Goal: Task Accomplishment & Management: Complete application form

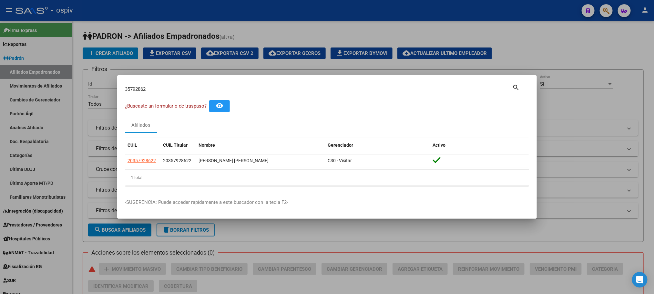
scroll to position [1, 0]
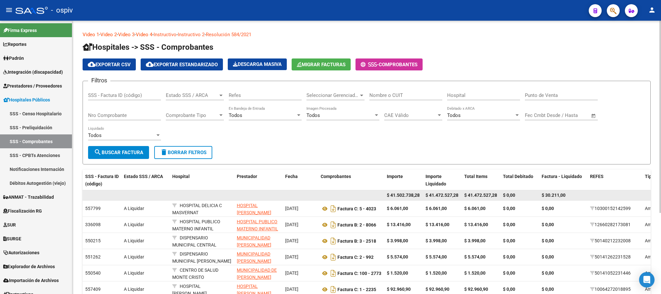
scroll to position [97, 0]
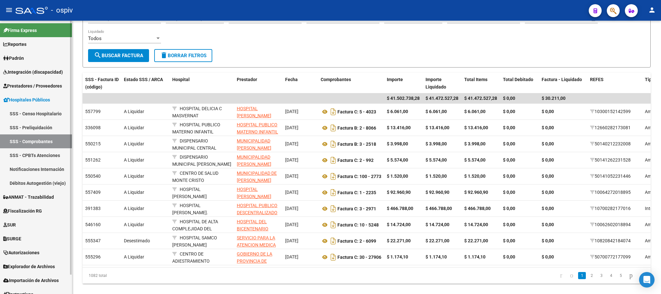
click at [22, 87] on span "Prestadores / Proveedores" at bounding box center [32, 85] width 59 height 7
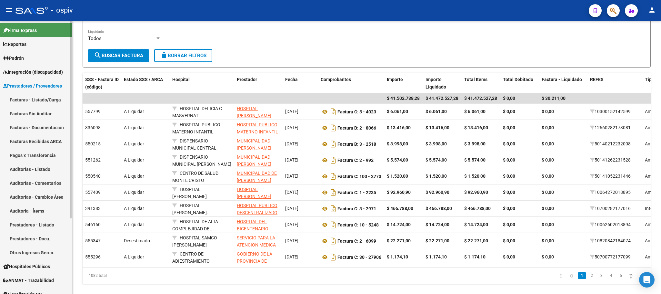
click at [24, 97] on link "Facturas - Listado/Carga" at bounding box center [36, 100] width 72 height 14
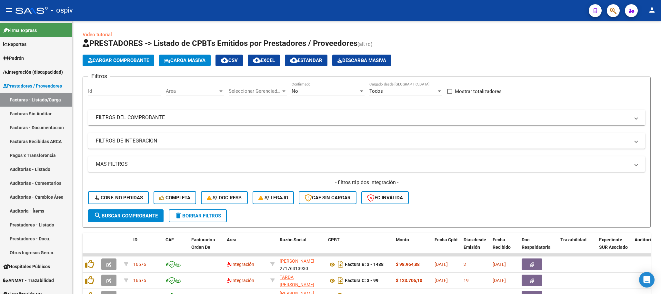
click at [607, 11] on button "button" at bounding box center [613, 10] width 13 height 13
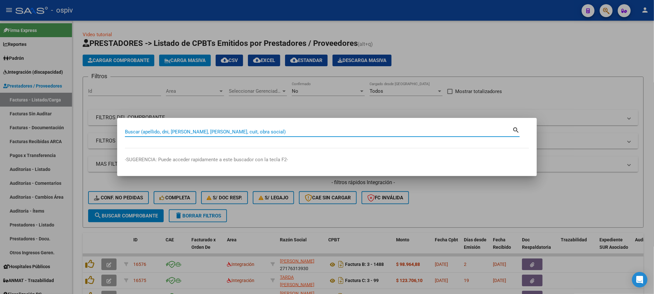
paste input "27061744008"
type input "27061744008"
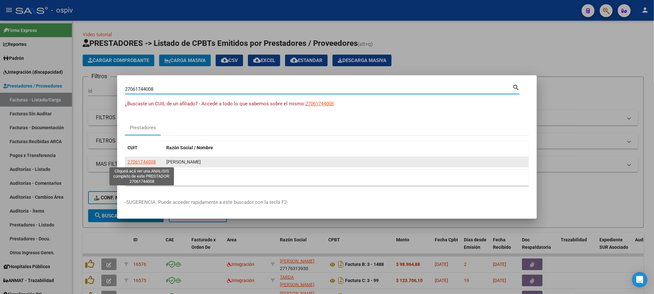
click at [135, 161] on span "27061744008" at bounding box center [141, 161] width 28 height 5
type textarea "27061744008"
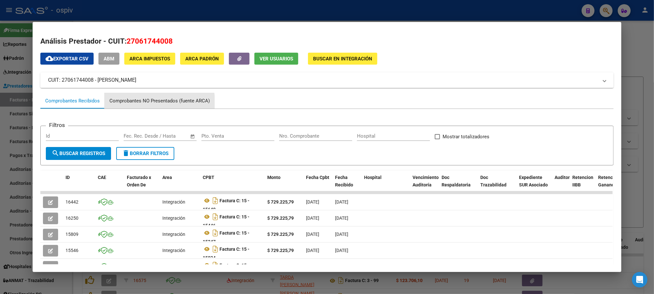
click at [137, 102] on div "Comprobantes NO Presentados (fuente ARCA)" at bounding box center [159, 100] width 100 height 7
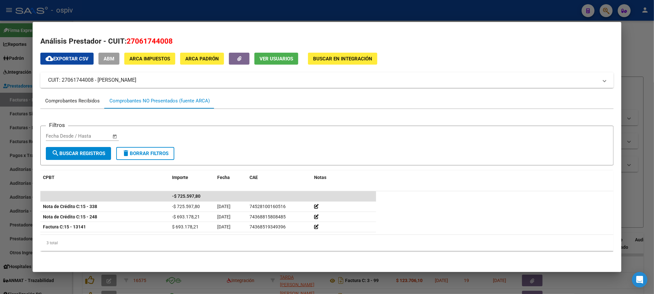
click at [74, 97] on div "Comprobantes Recibidos" at bounding box center [72, 100] width 55 height 7
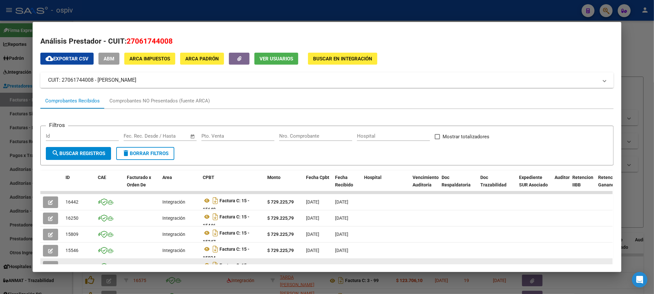
scroll to position [130, 0]
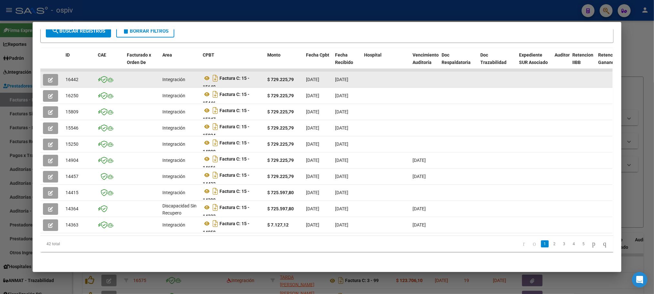
click at [49, 76] on button "button" at bounding box center [50, 80] width 15 height 12
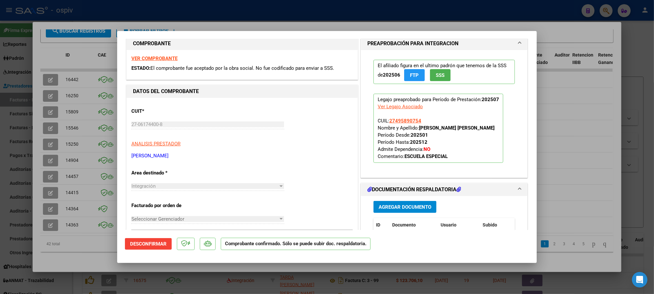
scroll to position [0, 0]
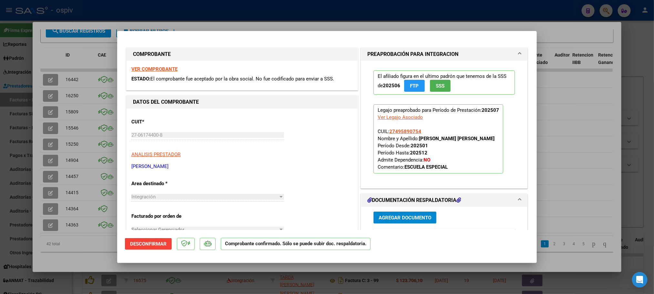
click at [136, 8] on div at bounding box center [327, 147] width 654 height 294
type input "$ 0,00"
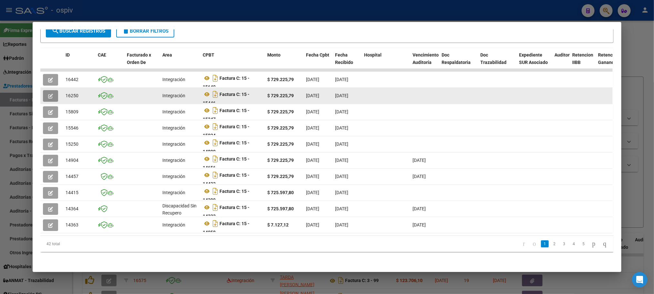
click at [49, 94] on icon "button" at bounding box center [50, 96] width 5 height 5
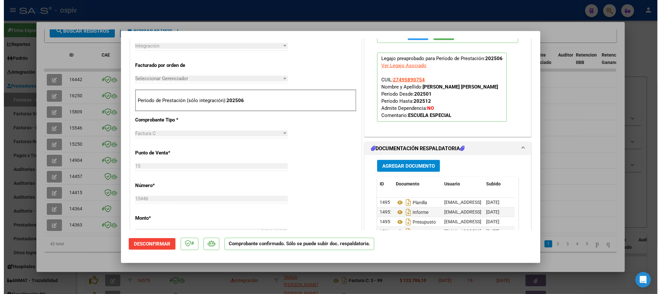
scroll to position [436, 0]
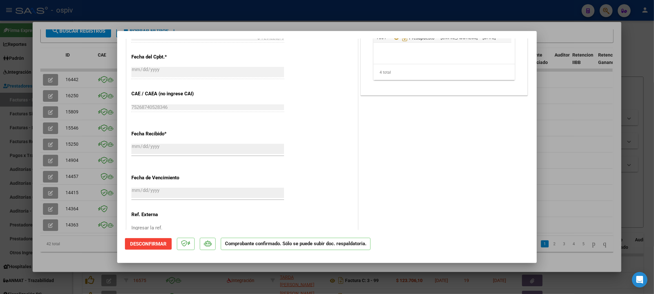
click at [120, 12] on div at bounding box center [327, 147] width 654 height 294
type input "$ 0,00"
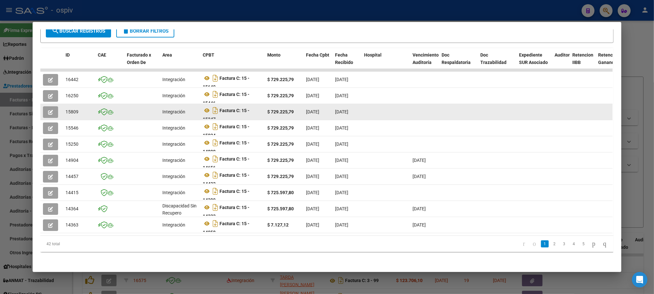
click at [48, 110] on icon "button" at bounding box center [50, 112] width 5 height 5
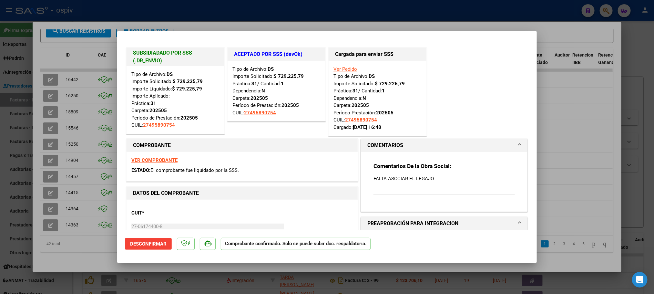
click at [96, 13] on div at bounding box center [327, 147] width 654 height 294
type input "$ 0,00"
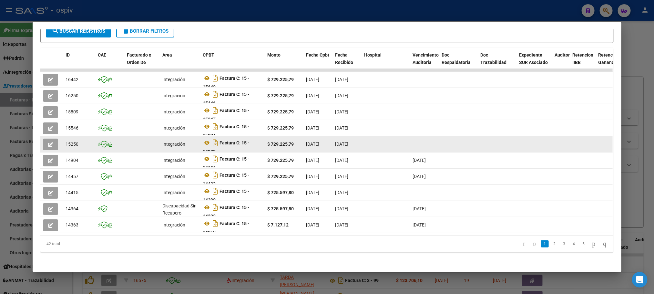
click at [51, 138] on button "button" at bounding box center [50, 144] width 15 height 12
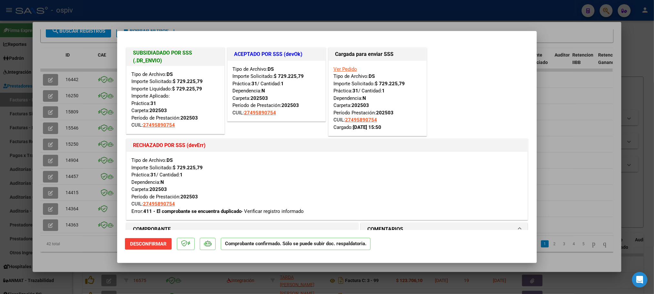
click at [88, 7] on div at bounding box center [327, 147] width 654 height 294
type input "$ 0,00"
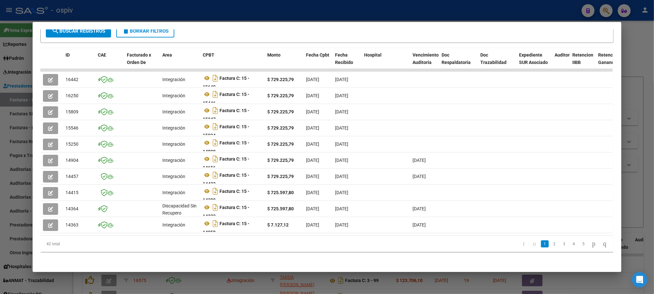
click at [177, 16] on div at bounding box center [327, 147] width 654 height 294
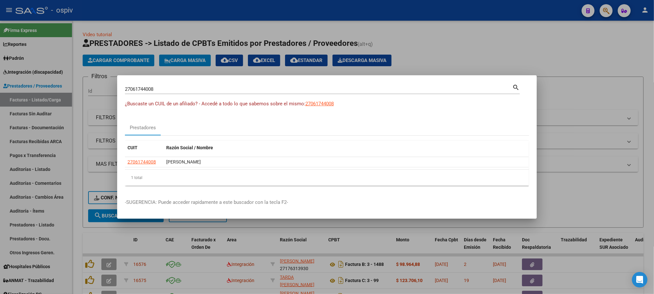
click at [252, 15] on div at bounding box center [327, 147] width 654 height 294
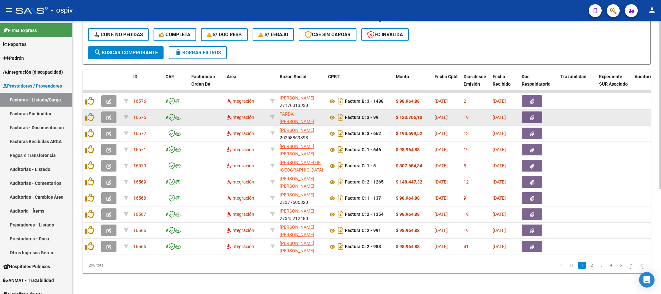
scroll to position [170, 0]
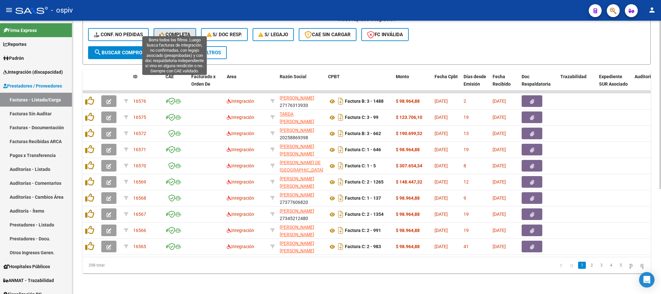
click at [173, 32] on span "Completa" at bounding box center [174, 35] width 31 height 6
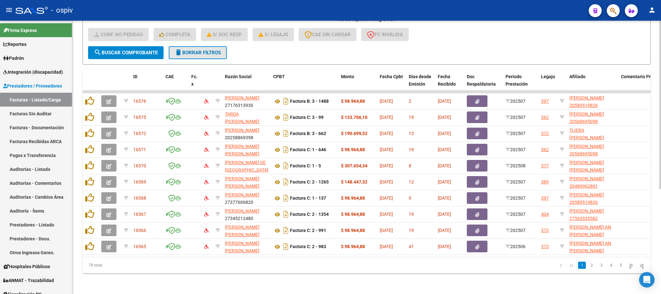
click at [197, 50] on span "delete Borrar Filtros" at bounding box center [198, 53] width 46 height 6
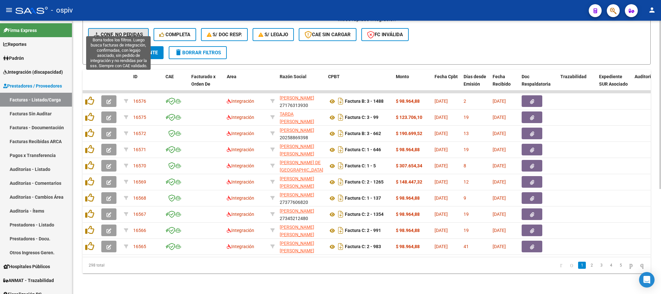
click at [124, 32] on span "Conf. no pedidas" at bounding box center [118, 35] width 49 height 6
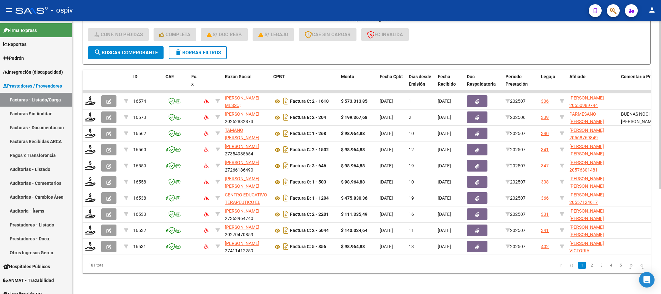
click at [218, 50] on span "delete Borrar Filtros" at bounding box center [198, 53] width 46 height 6
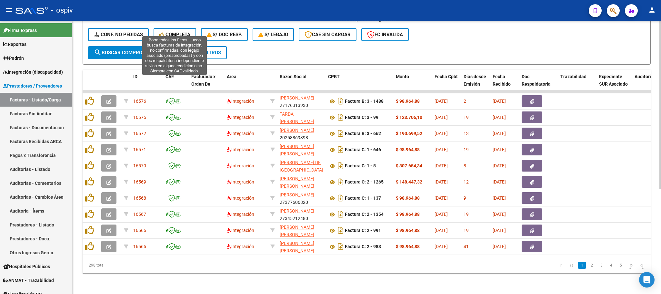
click at [177, 32] on span "Completa" at bounding box center [174, 35] width 31 height 6
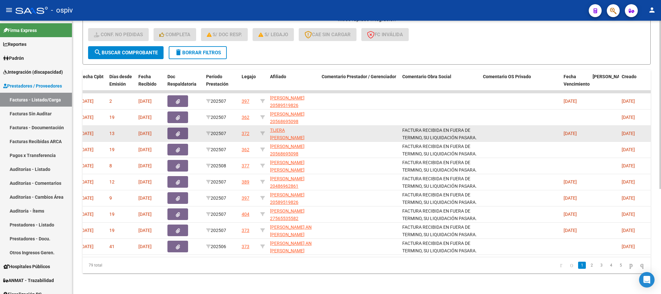
scroll to position [0, 0]
drag, startPoint x: 402, startPoint y: 122, endPoint x: 490, endPoint y: 131, distance: 88.8
click at [490, 131] on div "16572 [PERSON_NAME] 20258869398 Factura B: 3 - 662 $ 190.699,52 [DATE] 13 [DATE…" at bounding box center [299, 134] width 1033 height 16
copy div "FACTURA RECIBIDA EN FUERA DE TERMINO, SU LIQUIDACIÓN PASARA."
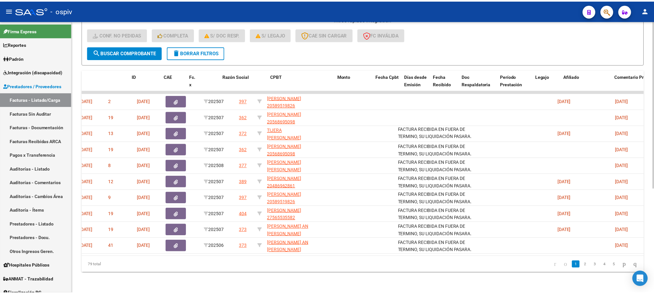
scroll to position [0, 0]
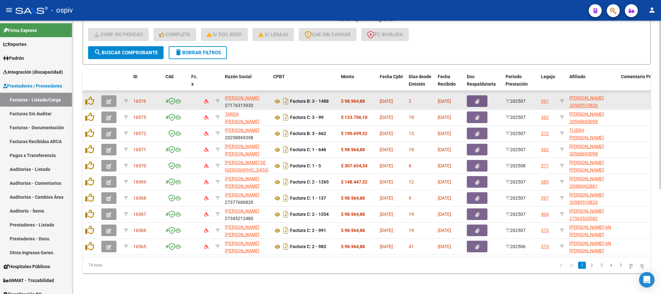
click at [111, 99] on icon "button" at bounding box center [108, 101] width 5 height 5
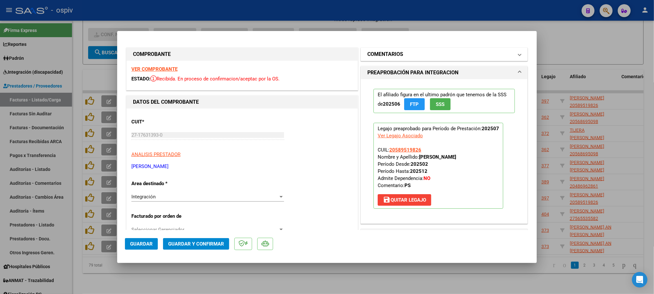
click at [384, 55] on h1 "COMENTARIOS" at bounding box center [385, 54] width 36 height 8
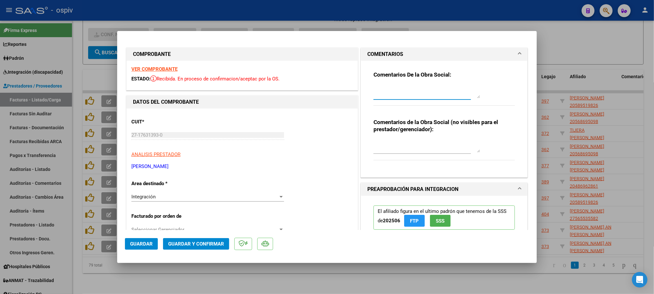
paste textarea "FACTURA RECIBIDA EN FUERA DE TERMINO, SU LIQUIDACIÓN PASARA."
type textarea "FACTURA RECIBIDA EN FUERA DE TERMINO, SU LIQUIDACIÓN PASARA."
drag, startPoint x: 144, startPoint y: 240, endPoint x: 147, endPoint y: 236, distance: 5.3
click at [144, 241] on span "Guardar" at bounding box center [141, 244] width 23 height 6
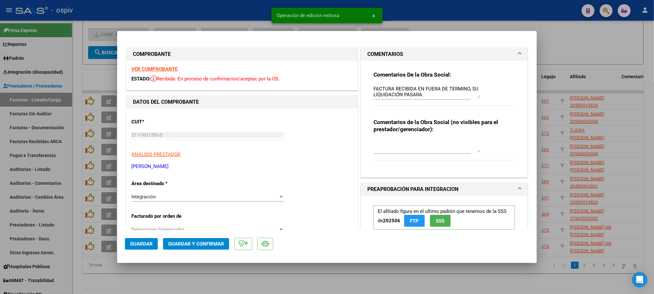
click at [109, 107] on div at bounding box center [327, 147] width 654 height 294
type input "$ 0,00"
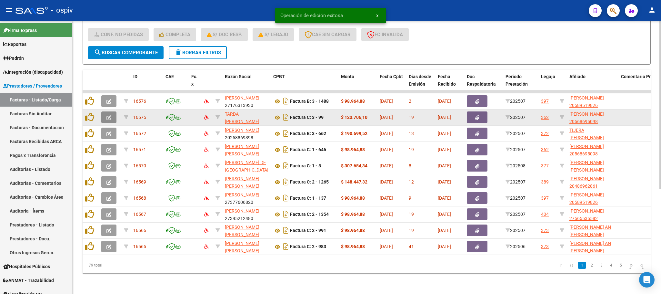
click at [107, 115] on icon "button" at bounding box center [108, 117] width 5 height 5
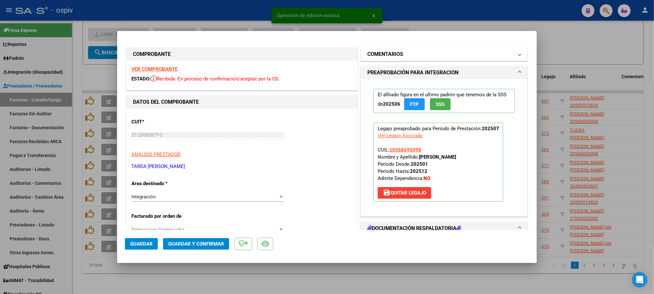
click at [391, 54] on h1 "COMENTARIOS" at bounding box center [385, 54] width 36 height 8
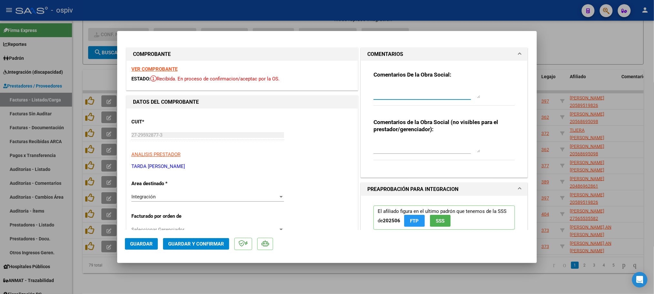
paste textarea "FACTURA RECIBIDA EN FUERA DE TERMINO, SU LIQUIDACIÓN PASARA."
type textarea "FACTURA RECIBIDA EN FUERA DE TERMINO, SU LIQUIDACIÓN PASARA."
click at [139, 243] on span "Guardar" at bounding box center [141, 244] width 23 height 6
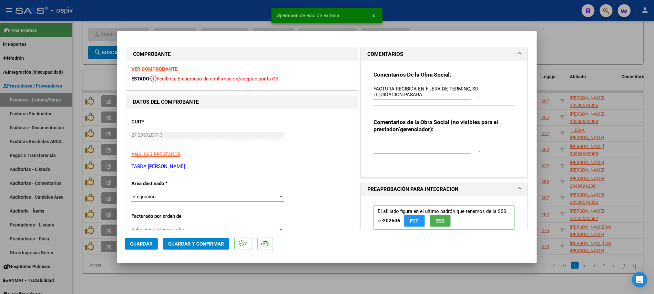
click at [91, 77] on div at bounding box center [327, 147] width 654 height 294
type input "$ 0,00"
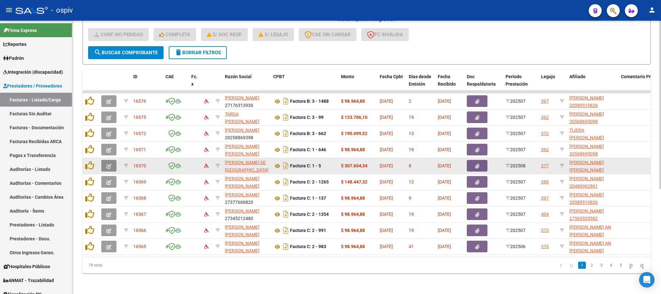
click at [116, 160] on button "button" at bounding box center [108, 166] width 15 height 12
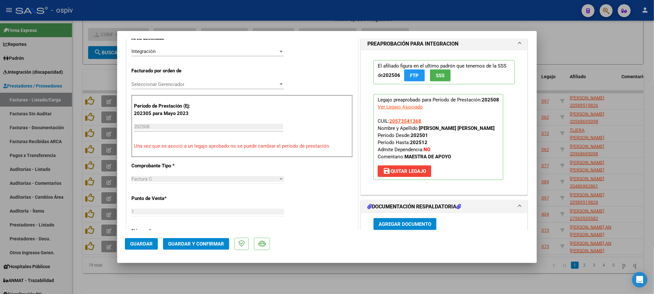
scroll to position [339, 0]
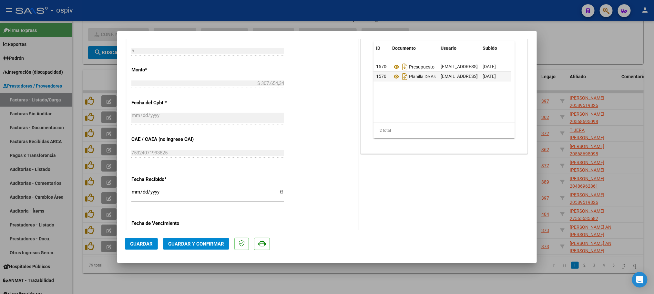
click at [213, 12] on div at bounding box center [327, 147] width 654 height 294
type input "$ 0,00"
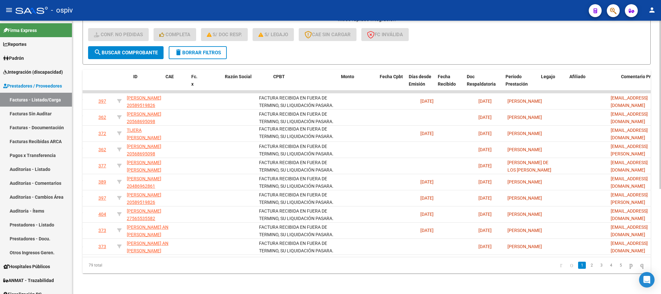
scroll to position [0, 0]
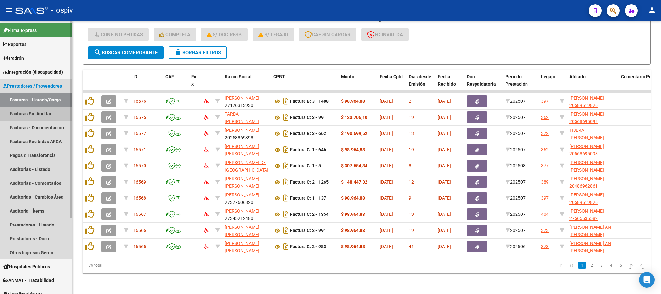
click at [36, 113] on link "Facturas Sin Auditar" at bounding box center [36, 113] width 72 height 14
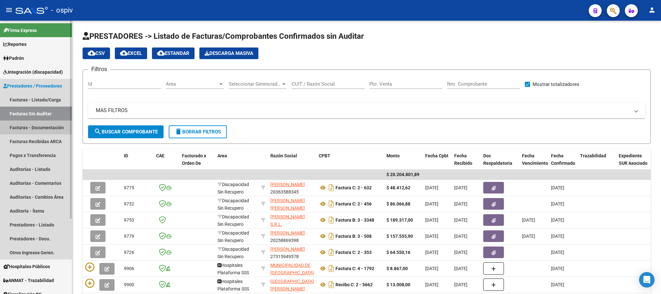
click at [34, 129] on link "Facturas - Documentación" at bounding box center [36, 127] width 72 height 14
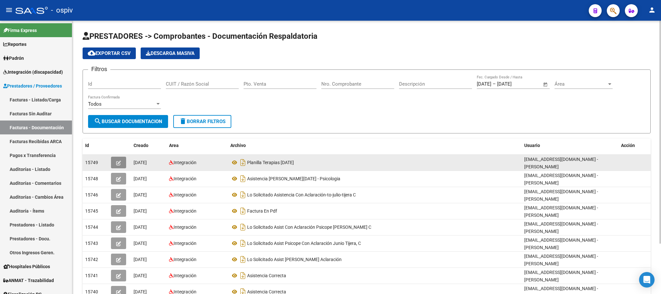
click at [119, 164] on icon "button" at bounding box center [118, 162] width 5 height 5
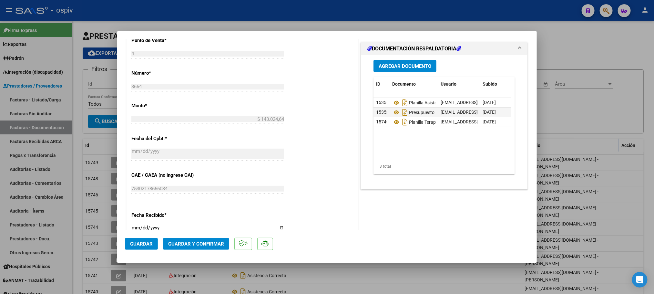
scroll to position [288, 0]
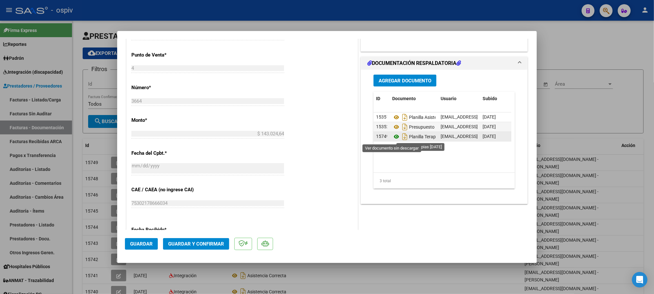
click at [392, 137] on icon at bounding box center [396, 137] width 8 height 8
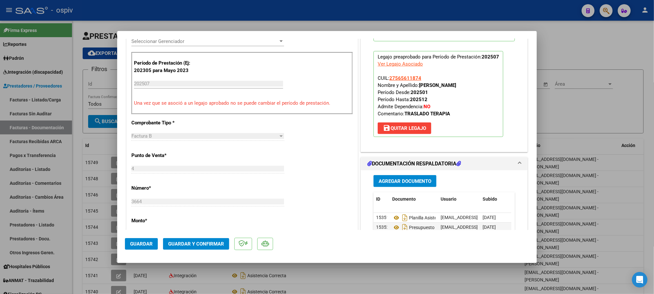
scroll to position [194, 0]
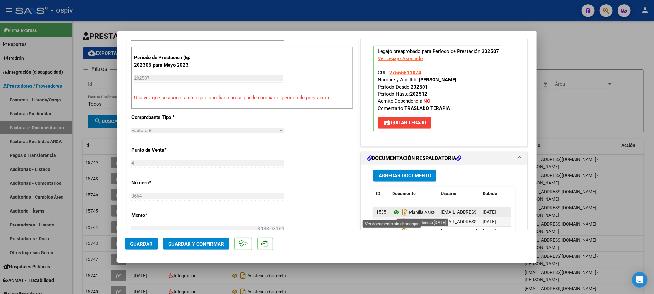
click at [392, 212] on icon at bounding box center [396, 212] width 8 height 8
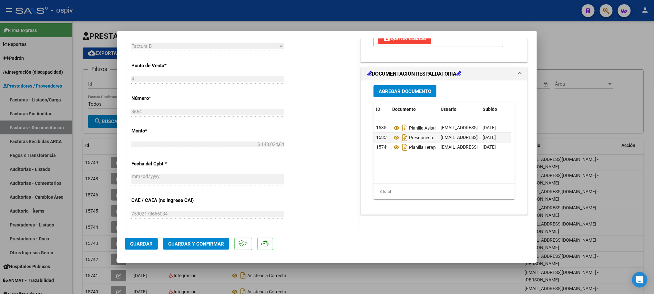
scroll to position [339, 0]
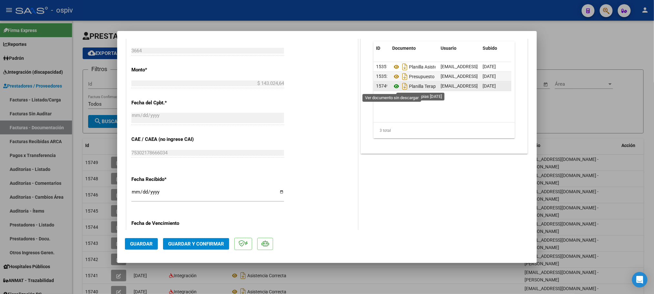
click at [392, 85] on icon at bounding box center [396, 86] width 8 height 8
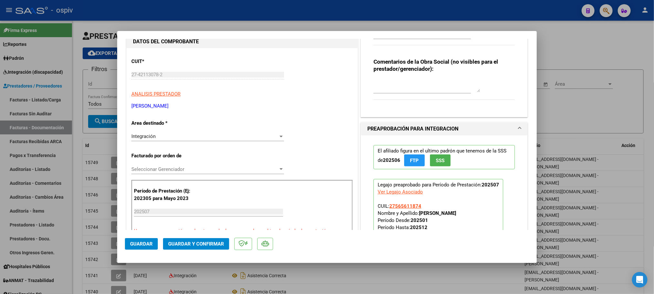
scroll to position [0, 0]
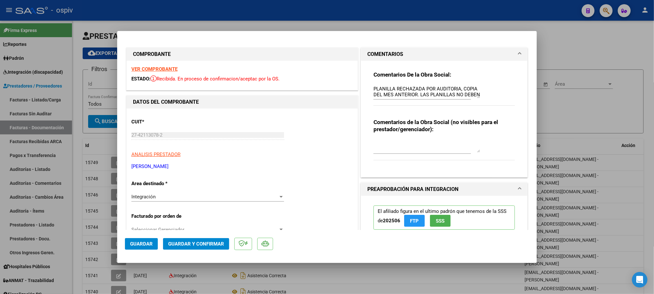
click at [155, 67] on strong "VER COMPROBANTE" at bounding box center [154, 69] width 46 height 6
click at [206, 246] on span "Guardar y Confirmar" at bounding box center [196, 244] width 56 height 6
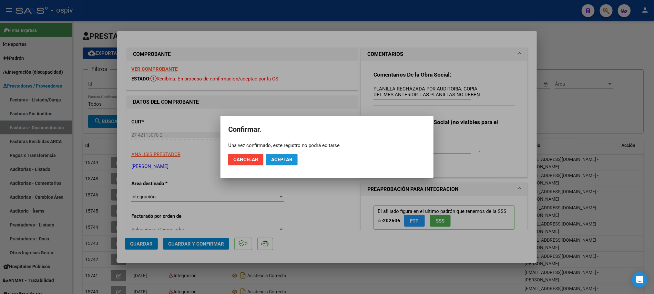
click at [278, 161] on span "Aceptar" at bounding box center [281, 159] width 21 height 6
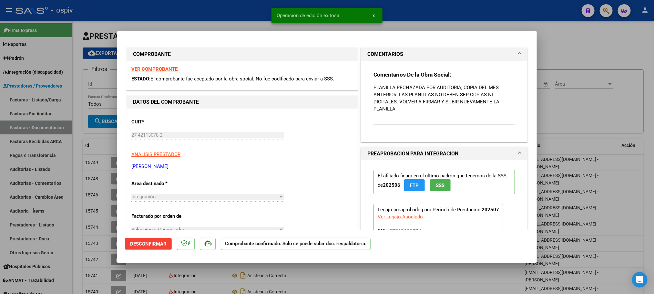
click at [436, 8] on div at bounding box center [327, 147] width 654 height 294
type input "$ 0,00"
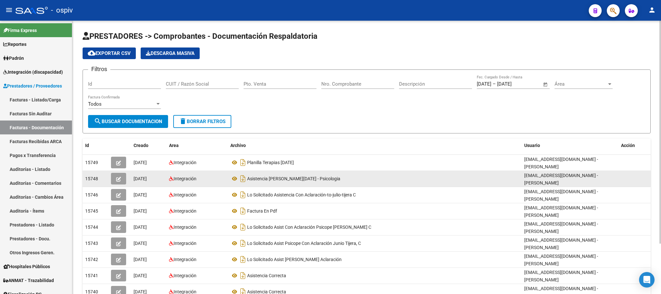
click at [120, 178] on icon "button" at bounding box center [118, 178] width 5 height 5
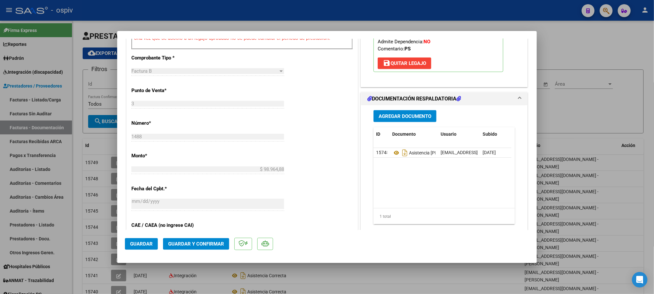
scroll to position [240, 0]
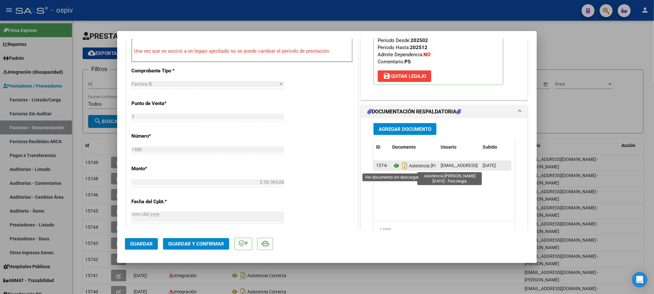
click at [392, 167] on icon at bounding box center [396, 166] width 8 height 8
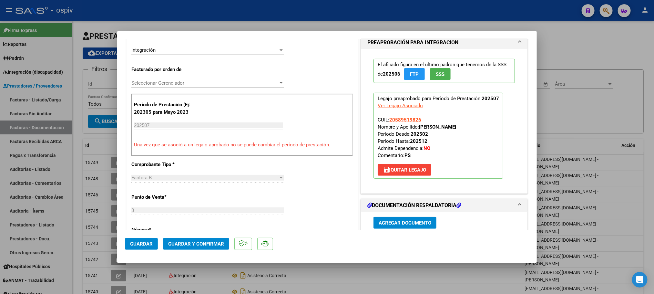
scroll to position [0, 0]
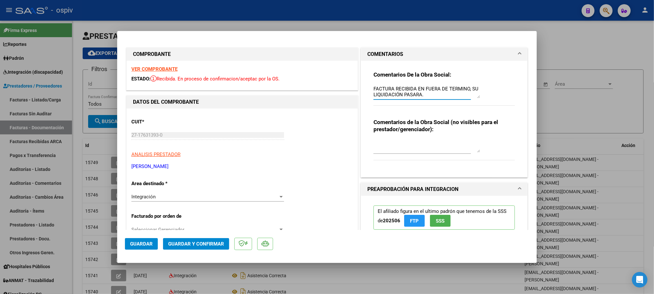
click at [427, 92] on textarea "FACTURA RECIBIDA EN FUERA DE TERMINO, SU LIQUIDACIÓN PASARA." at bounding box center [426, 91] width 106 height 13
type textarea "FACTURA RECIBIDA EN FUERA DE TERMINO, SU LIQUIDACIÓN PASARA. FALTA EL PRESUPUES…"
click at [145, 245] on span "Guardar" at bounding box center [141, 244] width 23 height 6
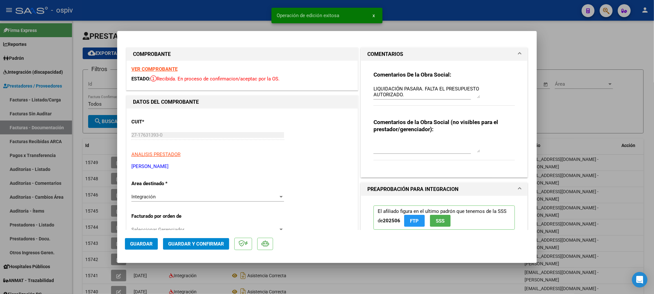
click at [215, 14] on div at bounding box center [327, 147] width 654 height 294
type input "$ 0,00"
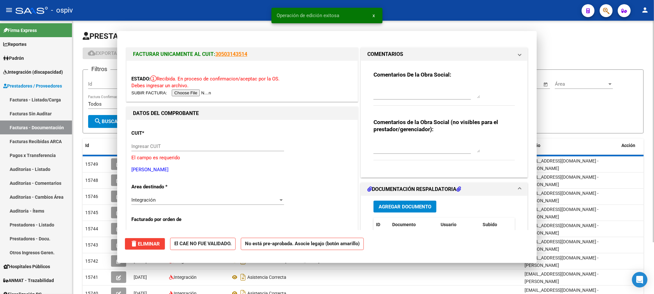
scroll to position [0, 0]
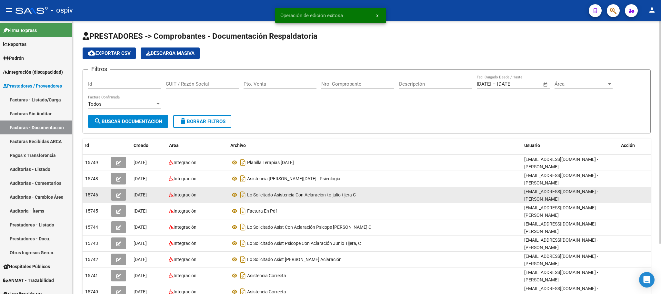
click at [119, 199] on button "button" at bounding box center [118, 195] width 15 height 12
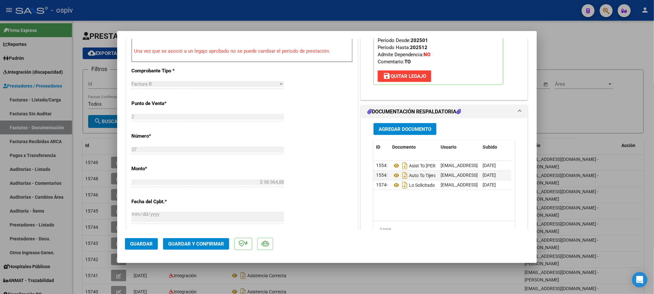
scroll to position [46, 0]
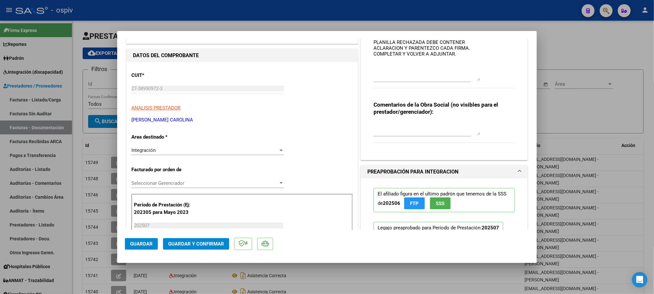
drag, startPoint x: 473, startPoint y: 50, endPoint x: 472, endPoint y: 79, distance: 29.1
click at [472, 79] on textarea "PLANILLA RECHAZADA DEBE CONTENER ACLARACION Y PARENTEZCO CADA FIRMA. COMPLETAR …" at bounding box center [426, 60] width 106 height 42
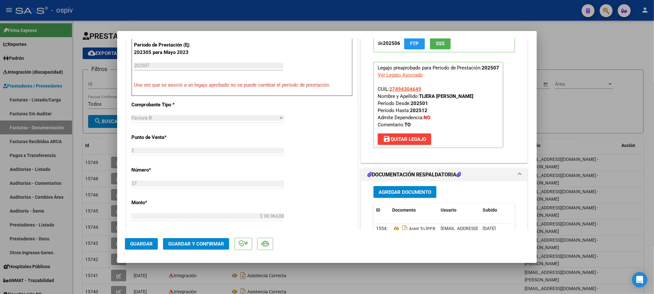
scroll to position [288, 0]
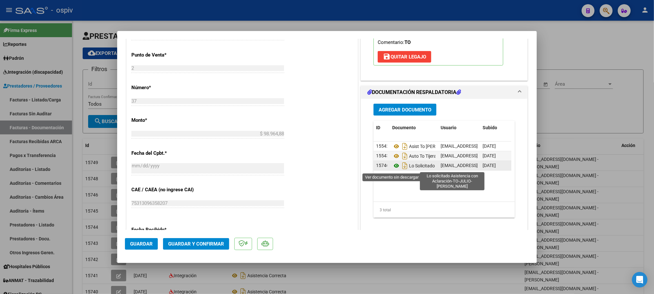
click at [392, 169] on icon at bounding box center [396, 166] width 8 height 8
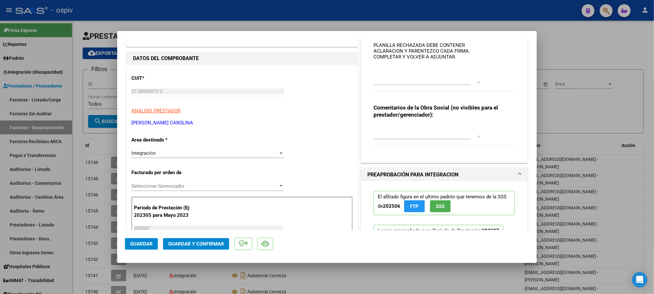
scroll to position [0, 0]
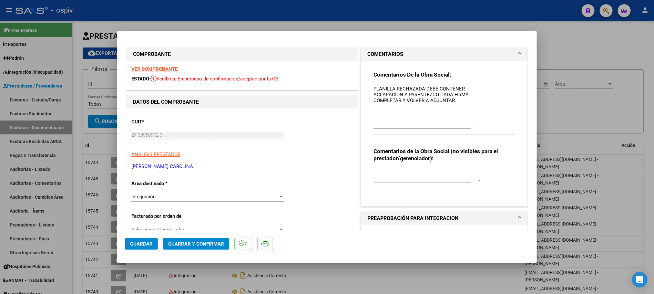
click at [165, 66] on strong "VER COMPROBANTE" at bounding box center [154, 69] width 46 height 6
click at [196, 243] on span "Guardar y Confirmar" at bounding box center [196, 244] width 56 height 6
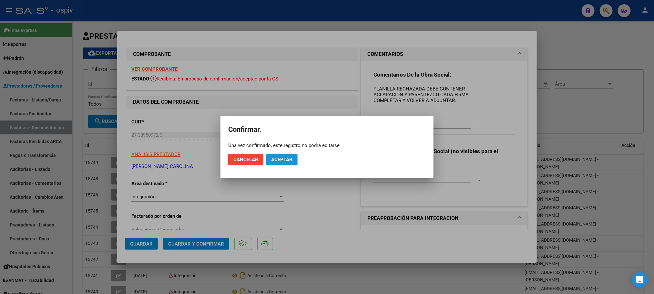
click at [281, 157] on span "Aceptar" at bounding box center [281, 159] width 21 height 6
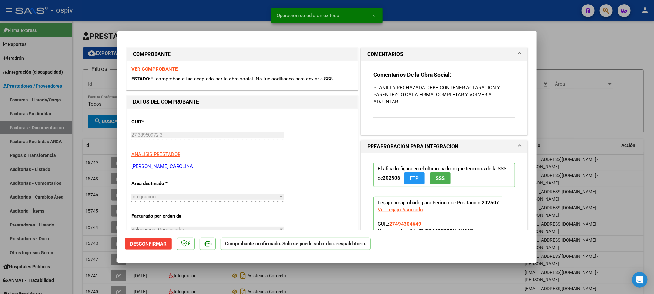
click at [262, 10] on div at bounding box center [327, 147] width 654 height 294
type input "$ 0,00"
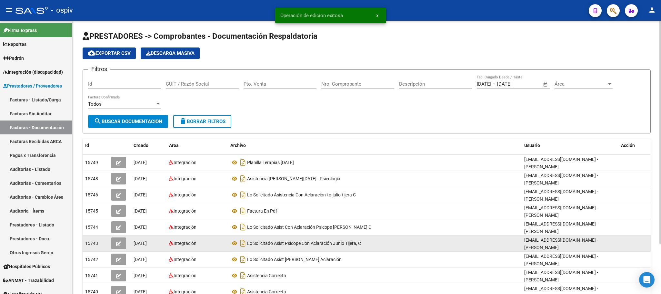
click at [118, 242] on icon "button" at bounding box center [118, 243] width 5 height 5
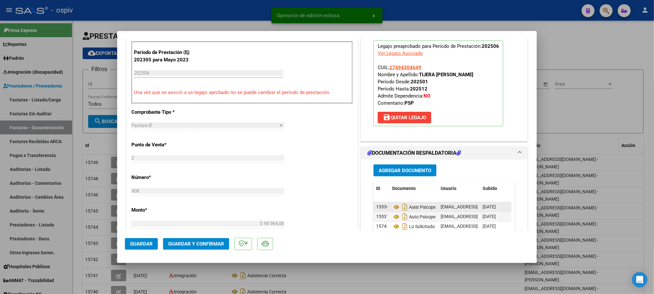
scroll to position [206, 0]
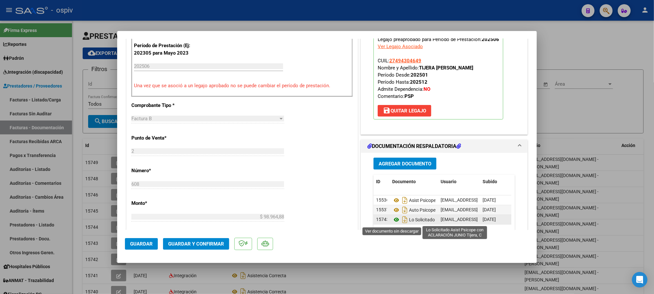
click at [392, 220] on icon at bounding box center [396, 220] width 8 height 8
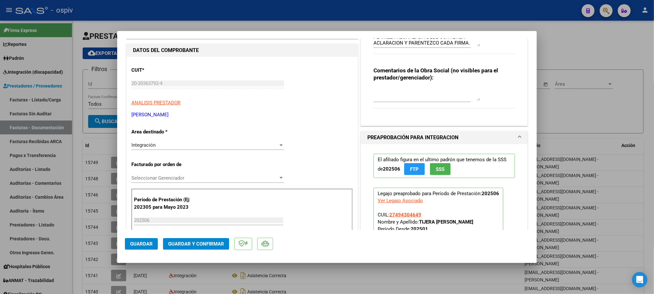
scroll to position [0, 0]
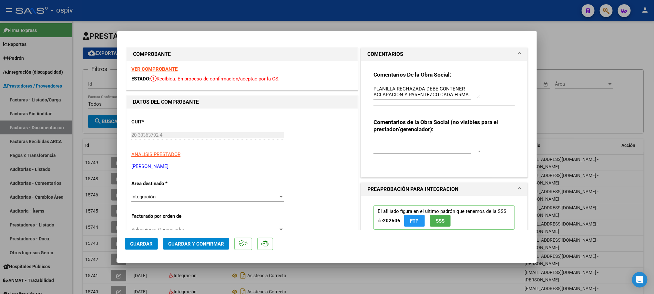
click at [174, 69] on strong "VER COMPROBANTE" at bounding box center [154, 69] width 46 height 6
click at [204, 242] on span "Guardar y Confirmar" at bounding box center [196, 244] width 56 height 6
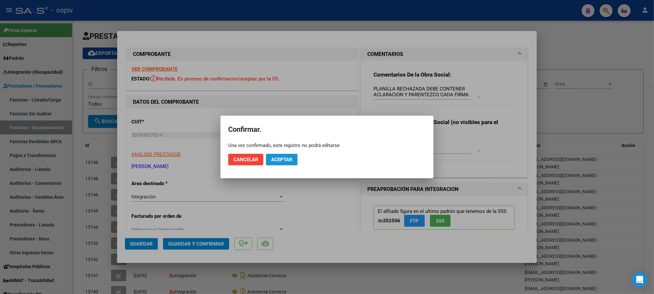
click at [287, 160] on span "Aceptar" at bounding box center [281, 159] width 21 height 6
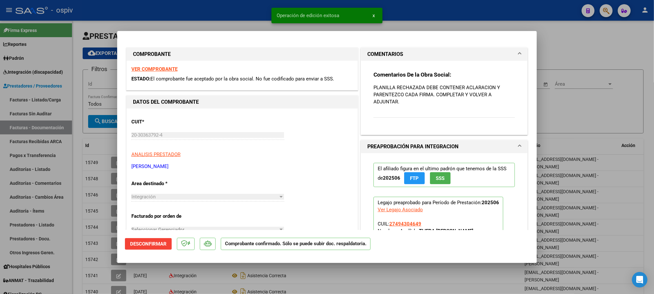
click at [107, 141] on div at bounding box center [327, 147] width 654 height 294
type input "$ 0,00"
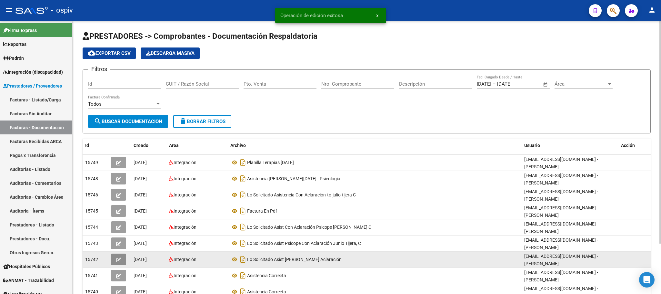
click at [120, 261] on icon "button" at bounding box center [118, 259] width 5 height 5
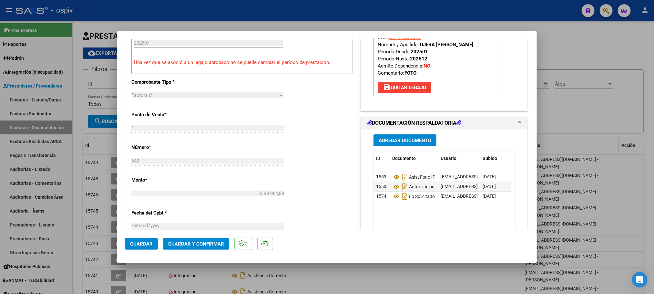
scroll to position [242, 0]
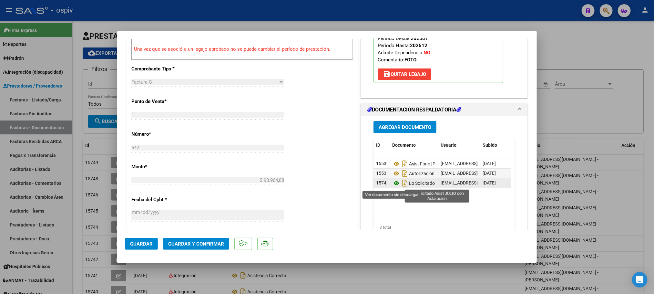
click at [392, 184] on icon at bounding box center [396, 183] width 8 height 8
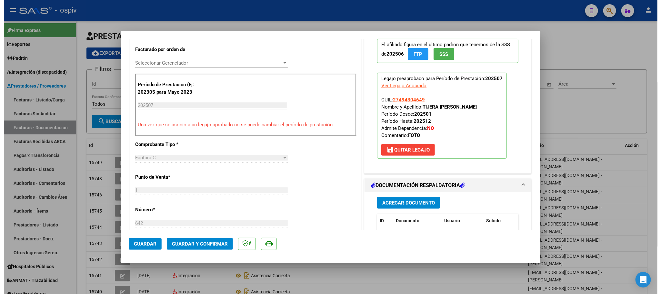
scroll to position [0, 0]
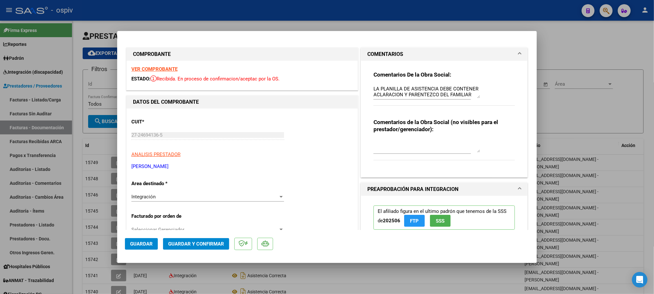
click at [147, 70] on strong "VER COMPROBANTE" at bounding box center [154, 69] width 46 height 6
click at [201, 241] on span "Guardar y Confirmar" at bounding box center [196, 244] width 56 height 6
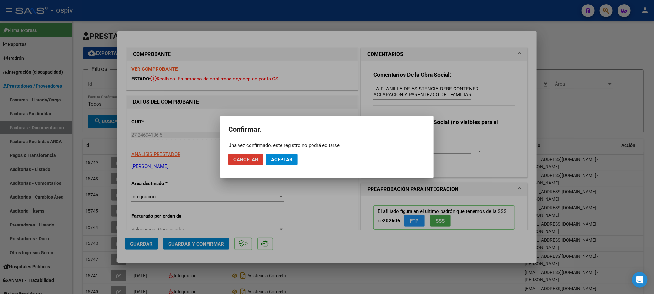
click at [286, 161] on span "Aceptar" at bounding box center [281, 159] width 21 height 6
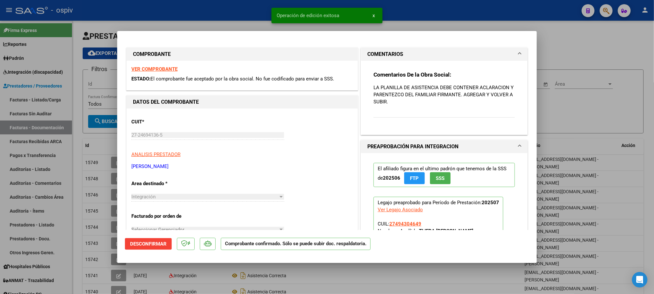
click at [250, 9] on div at bounding box center [327, 147] width 654 height 294
type input "$ 0,00"
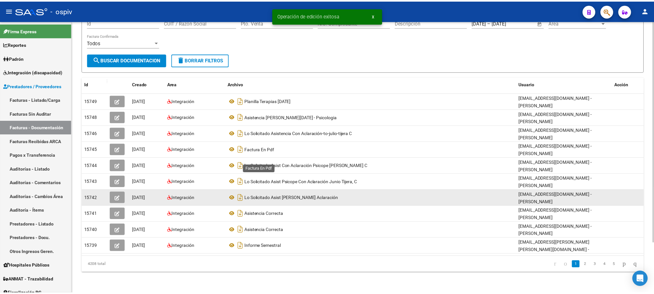
scroll to position [62, 0]
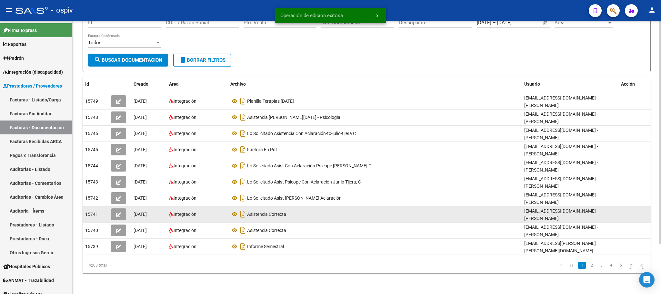
click at [120, 213] on icon "button" at bounding box center [118, 214] width 5 height 5
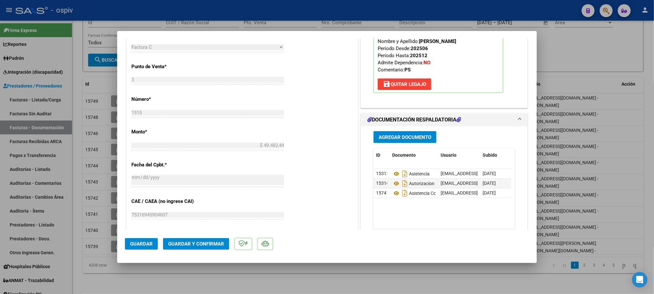
scroll to position [290, 0]
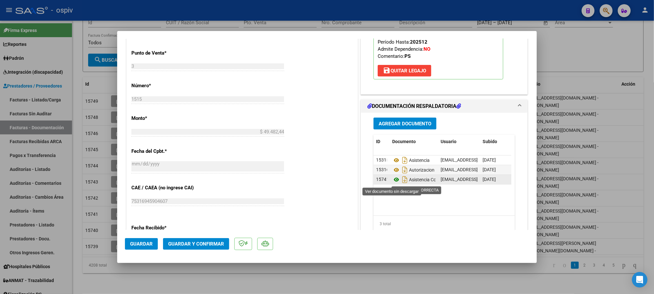
click at [392, 181] on icon at bounding box center [396, 180] width 8 height 8
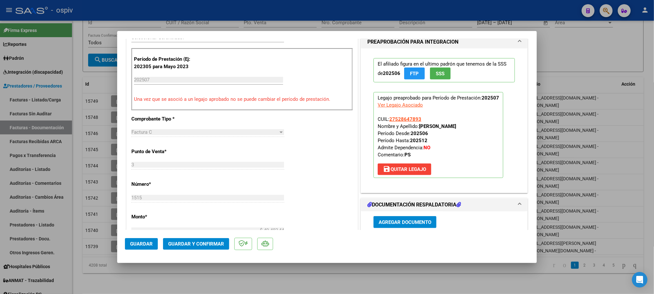
scroll to position [0, 0]
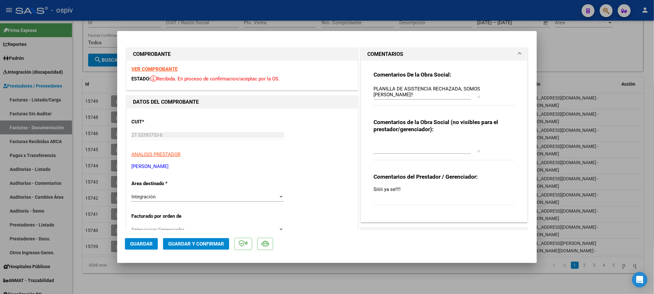
click at [160, 66] on strong "VER COMPROBANTE" at bounding box center [154, 69] width 46 height 6
click at [202, 246] on span "Guardar y Confirmar" at bounding box center [196, 244] width 56 height 6
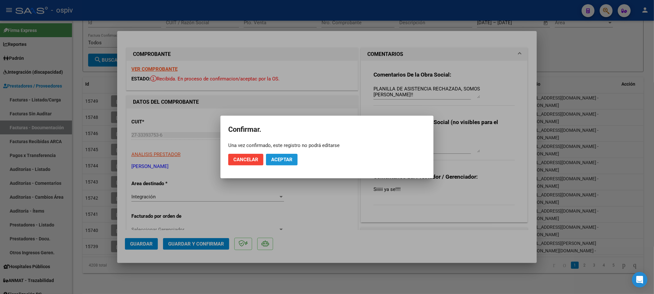
click at [287, 158] on span "Aceptar" at bounding box center [281, 159] width 21 height 6
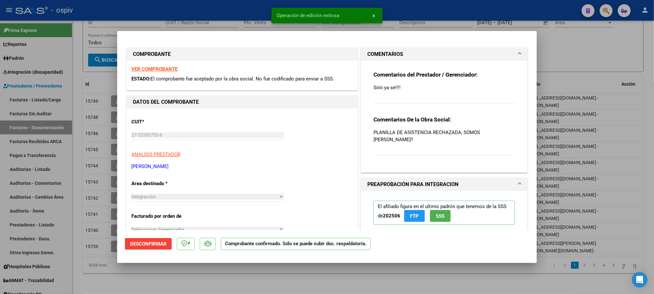
click at [254, 14] on div at bounding box center [327, 147] width 654 height 294
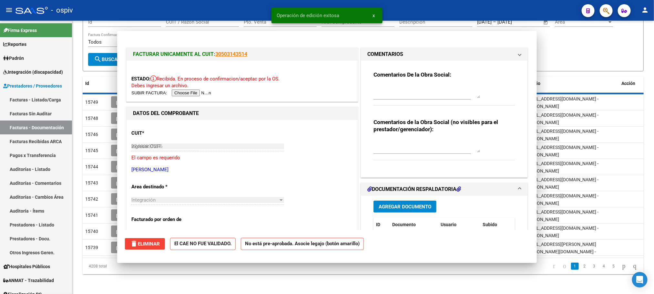
type input "$ 0,00"
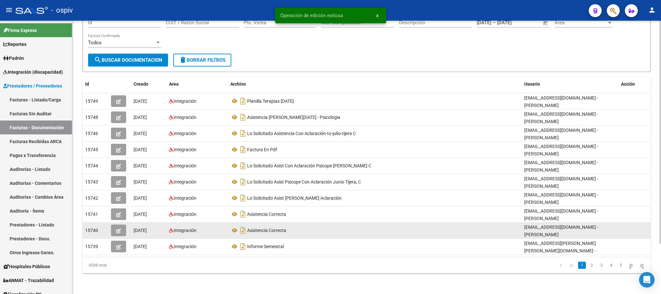
click at [114, 230] on button "button" at bounding box center [118, 230] width 15 height 12
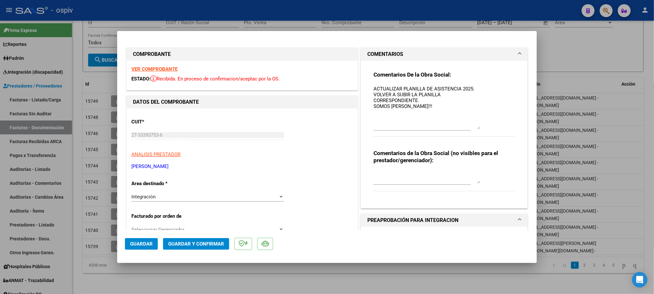
drag, startPoint x: 472, startPoint y: 96, endPoint x: 475, endPoint y: 128, distance: 31.8
click at [475, 128] on textarea "ACTUALIZAR PLANILLA DE ASISTENCIA 2025. VOLVER A SUBIR LA PLANILLA CORRESPONDIE…" at bounding box center [426, 107] width 106 height 44
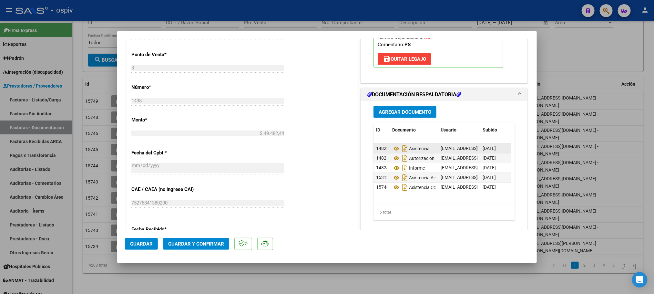
scroll to position [288, 0]
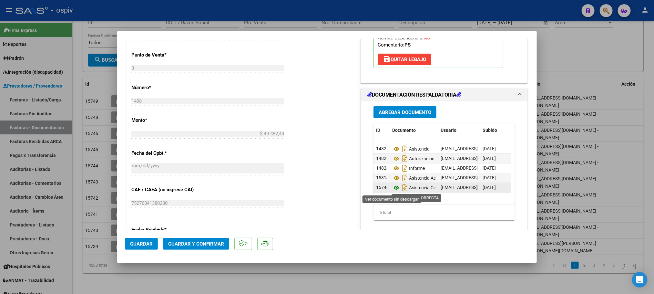
click at [392, 189] on icon at bounding box center [396, 188] width 8 height 8
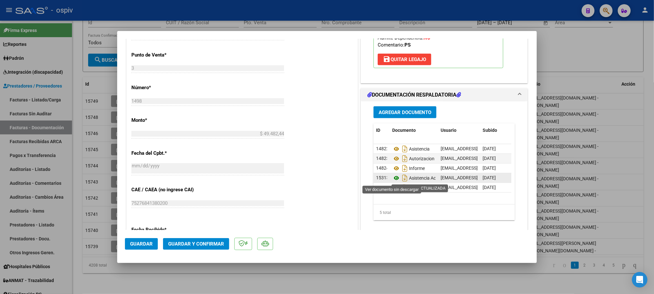
click at [395, 179] on icon at bounding box center [396, 178] width 8 height 8
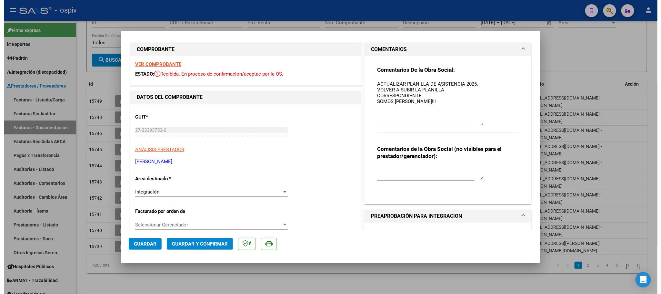
scroll to position [0, 0]
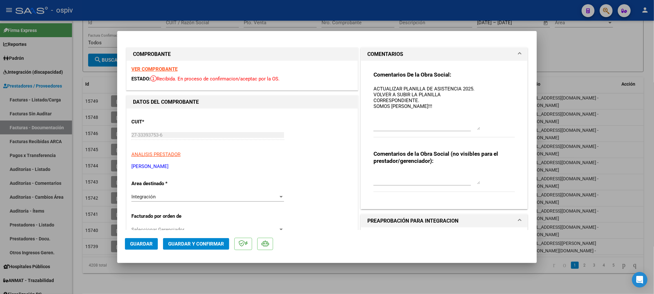
click at [160, 69] on strong "VER COMPROBANTE" at bounding box center [154, 69] width 46 height 6
click at [191, 243] on span "Guardar y Confirmar" at bounding box center [196, 244] width 56 height 6
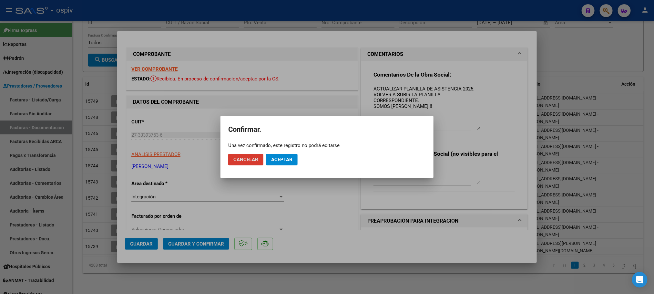
click at [297, 161] on mat-dialog-actions "Cancelar Aceptar" at bounding box center [326, 159] width 197 height 22
click at [290, 161] on span "Aceptar" at bounding box center [281, 159] width 21 height 6
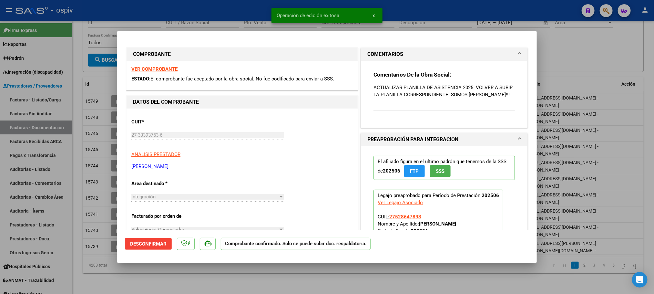
click at [249, 9] on div at bounding box center [327, 147] width 654 height 294
type input "$ 0,00"
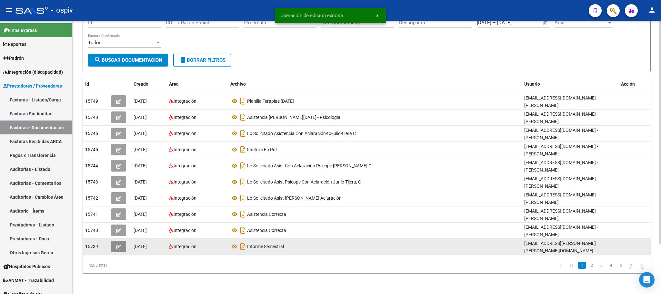
click at [121, 247] on button "button" at bounding box center [118, 246] width 15 height 12
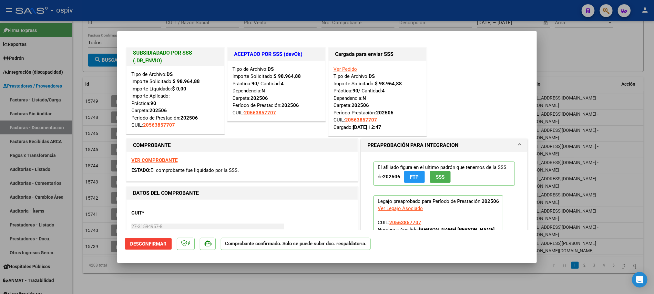
click at [398, 9] on div at bounding box center [327, 147] width 654 height 294
type input "$ 0,00"
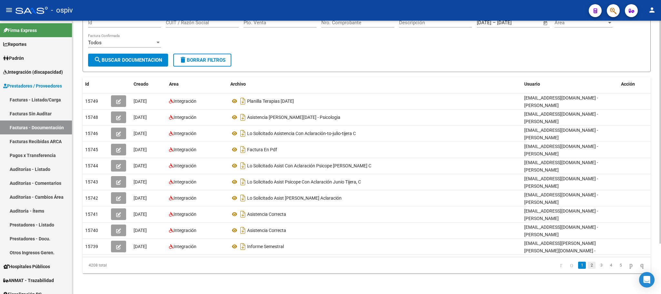
click at [588, 266] on link "2" at bounding box center [592, 264] width 8 height 7
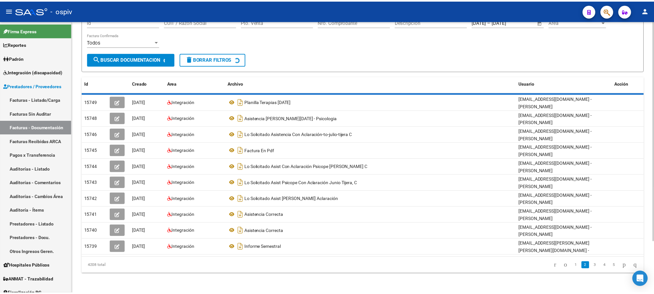
scroll to position [53, 0]
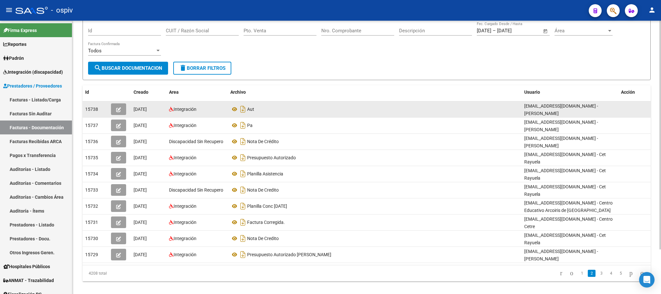
click at [118, 110] on icon "button" at bounding box center [118, 109] width 5 height 5
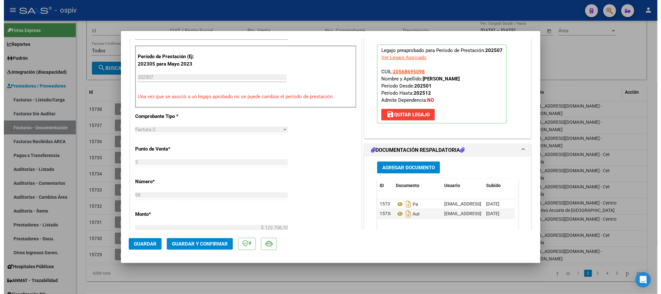
scroll to position [387, 0]
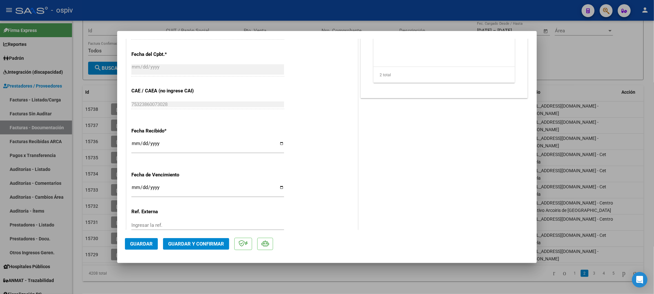
click at [186, 15] on div at bounding box center [327, 147] width 654 height 294
type input "$ 0,00"
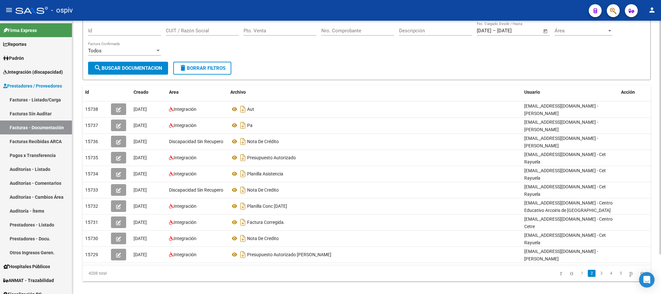
scroll to position [53, 0]
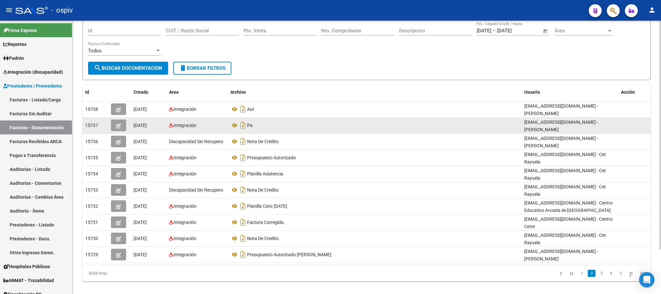
click at [119, 126] on icon "button" at bounding box center [118, 125] width 5 height 5
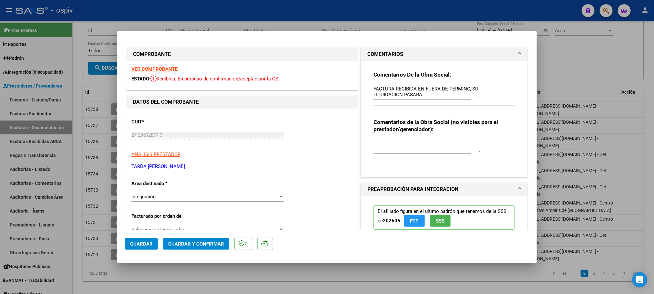
click at [225, 16] on div at bounding box center [327, 147] width 654 height 294
type input "$ 0,00"
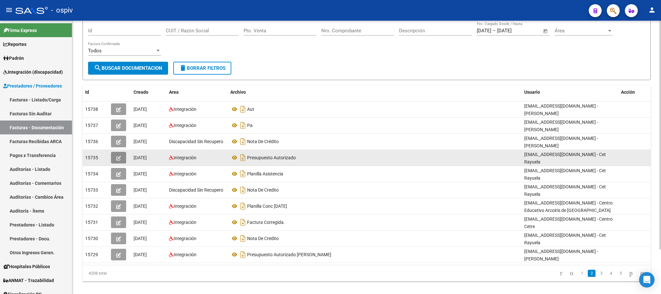
click at [119, 156] on icon "button" at bounding box center [118, 158] width 5 height 5
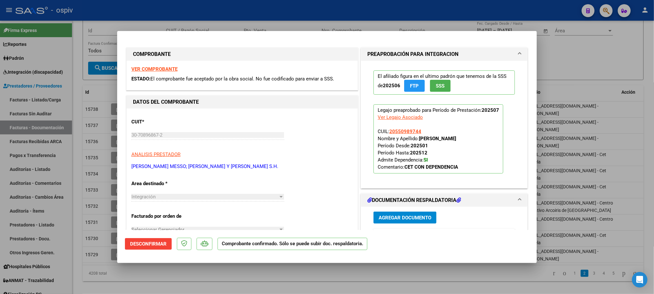
click at [232, 15] on div at bounding box center [327, 147] width 654 height 294
type input "$ 0,00"
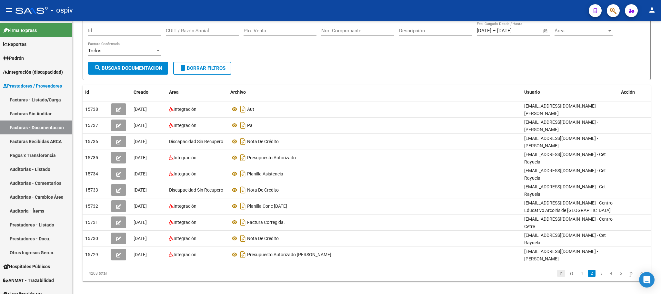
click at [559, 269] on icon "go to first page" at bounding box center [561, 273] width 4 height 8
